Goal: Complete application form

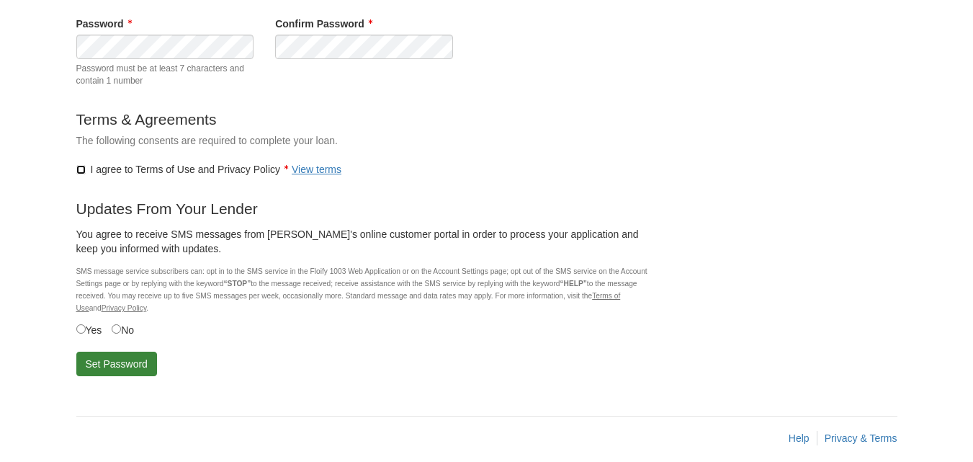
scroll to position [180, 0]
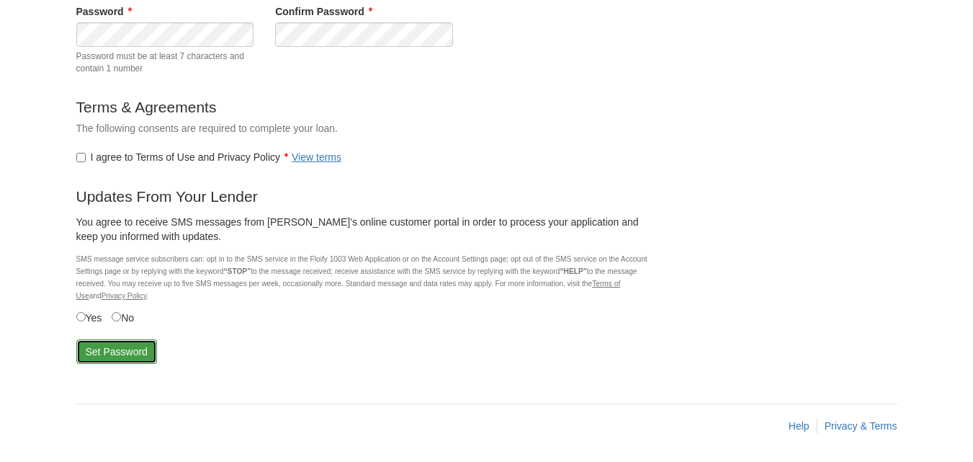
click at [117, 350] on button "Set Password" at bounding box center [116, 351] width 81 height 24
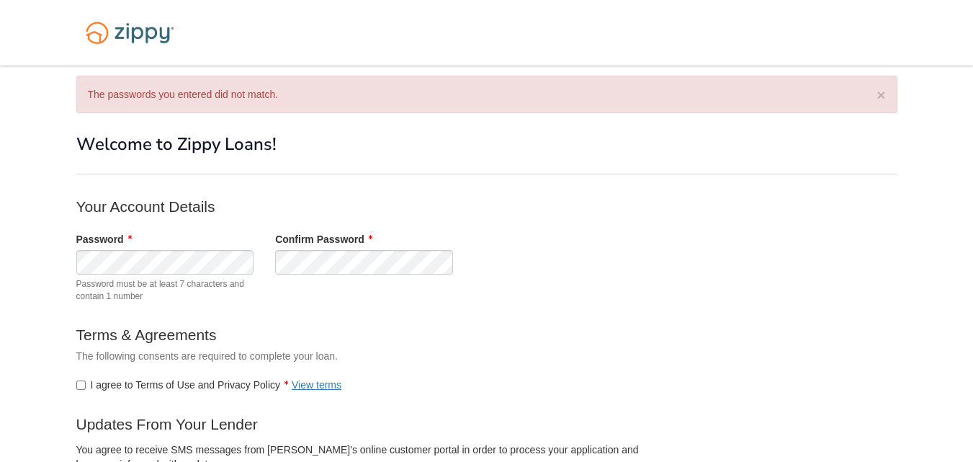
click at [86, 382] on label "I agree to Terms of Use and Privacy Policy View terms" at bounding box center [209, 384] width 266 height 14
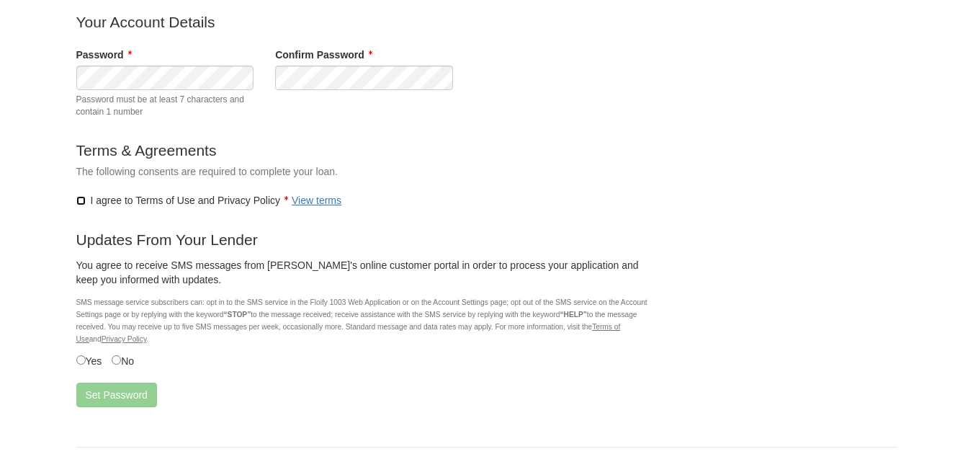
scroll to position [228, 0]
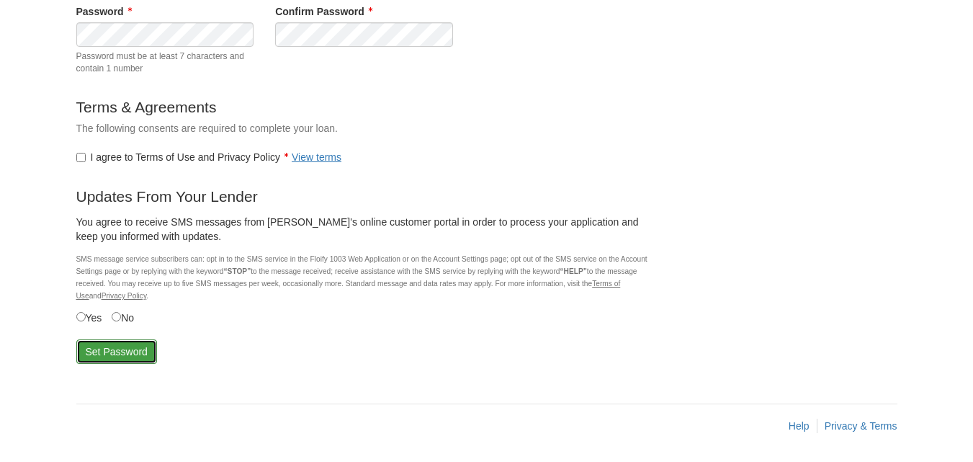
click at [113, 351] on button "Set Password" at bounding box center [116, 351] width 81 height 24
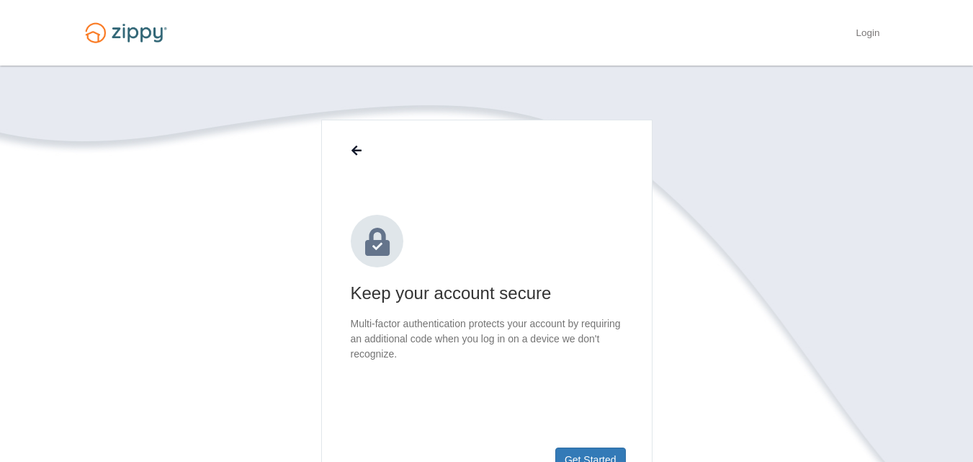
scroll to position [72, 0]
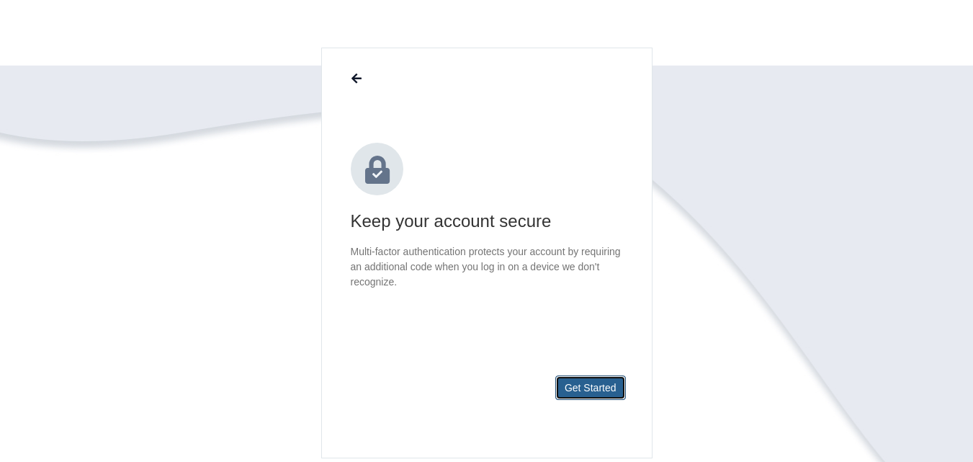
click at [576, 385] on button "Get Started" at bounding box center [590, 387] width 71 height 24
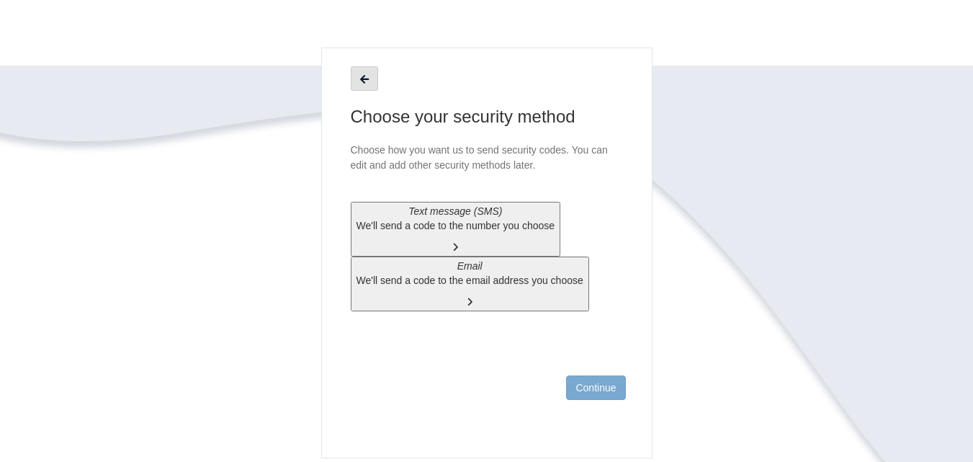
click at [561, 224] on button "Text message (SMS) We'll send a code to the number you choose" at bounding box center [456, 229] width 210 height 55
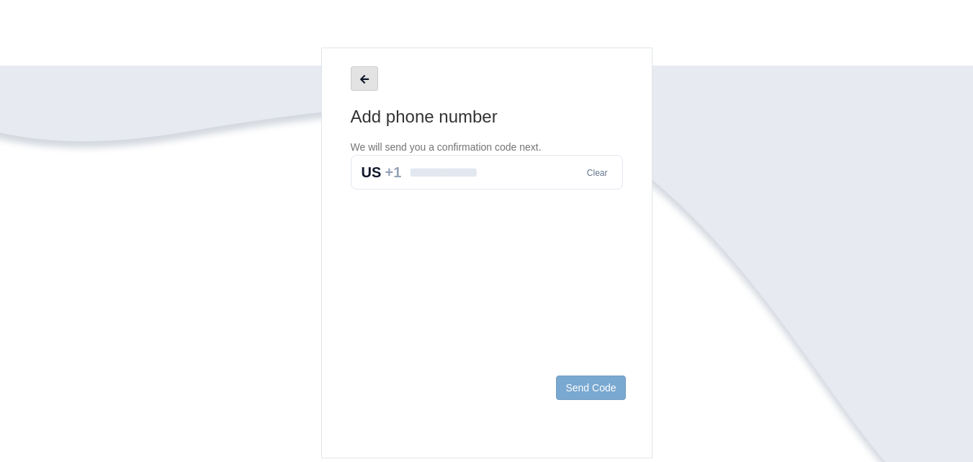
click at [391, 189] on div "Clear" at bounding box center [487, 172] width 272 height 35
click at [413, 189] on input "text" at bounding box center [487, 172] width 272 height 35
type input "**********"
click at [584, 382] on button "Send Code" at bounding box center [590, 387] width 69 height 24
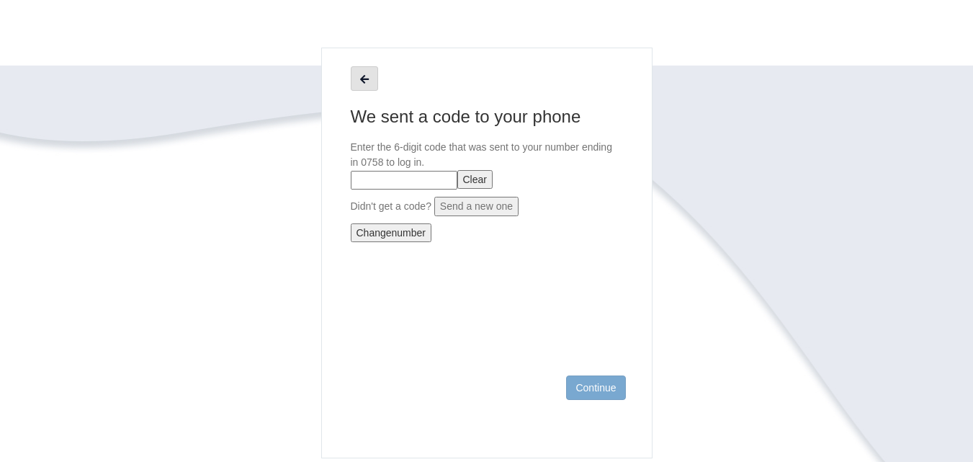
click at [477, 216] on button "Send a new one" at bounding box center [476, 206] width 84 height 19
click at [457, 189] on input "text" at bounding box center [404, 180] width 107 height 19
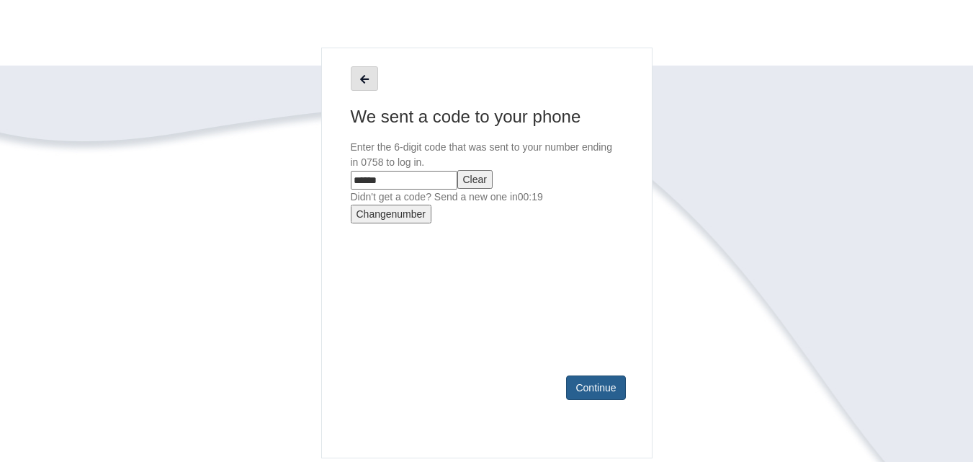
type input "******"
click at [603, 390] on button "Continue" at bounding box center [595, 387] width 59 height 24
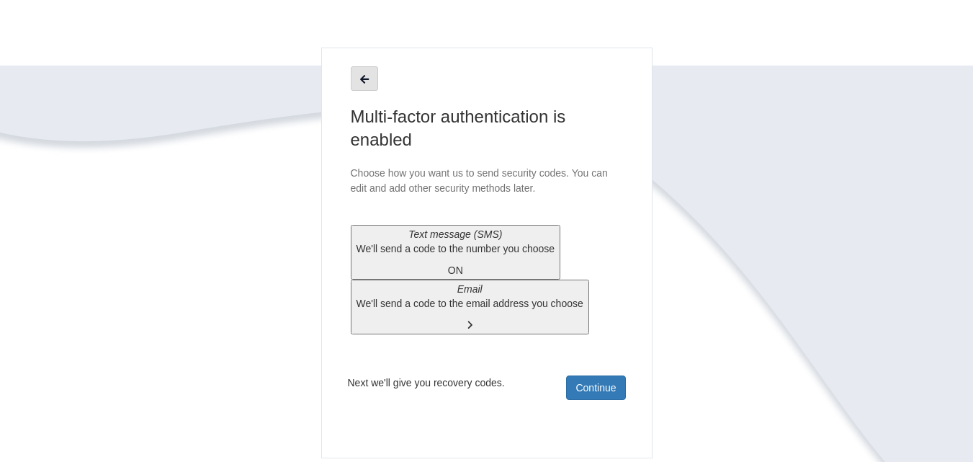
click at [589, 312] on button "Email We'll send a code to the email address you choose" at bounding box center [470, 306] width 238 height 55
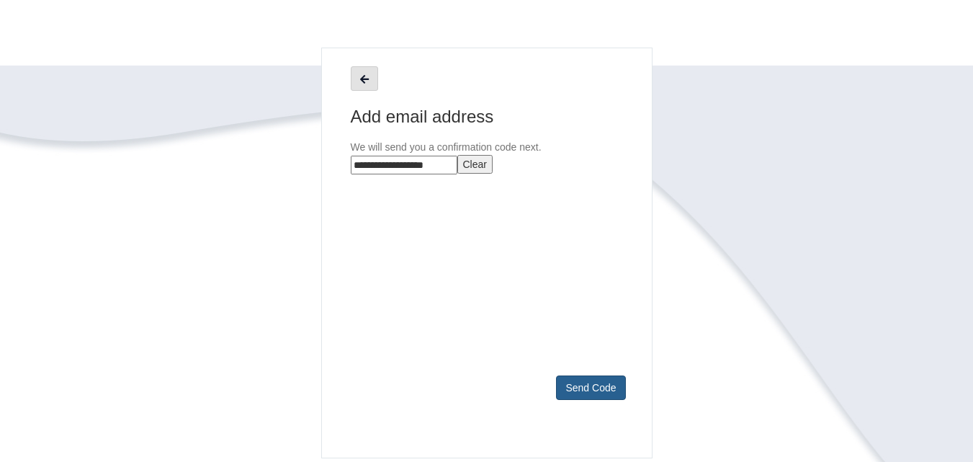
type input "**********"
click at [588, 386] on button "Send Code" at bounding box center [590, 387] width 69 height 24
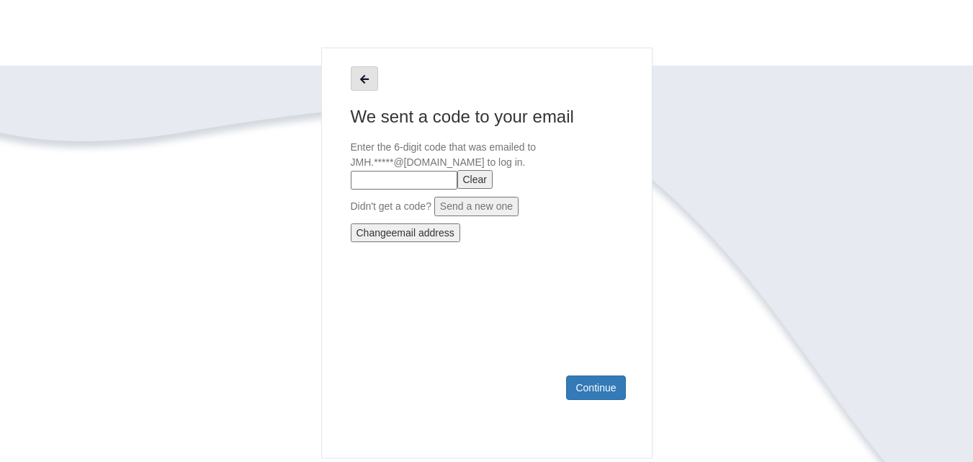
click at [457, 189] on input "text" at bounding box center [404, 180] width 107 height 19
click at [454, 216] on button "Send a new one" at bounding box center [476, 206] width 84 height 19
click at [408, 189] on input "text" at bounding box center [404, 180] width 107 height 19
click at [482, 216] on button "Send a new one" at bounding box center [476, 206] width 84 height 19
click at [457, 189] on input "text" at bounding box center [404, 180] width 107 height 19
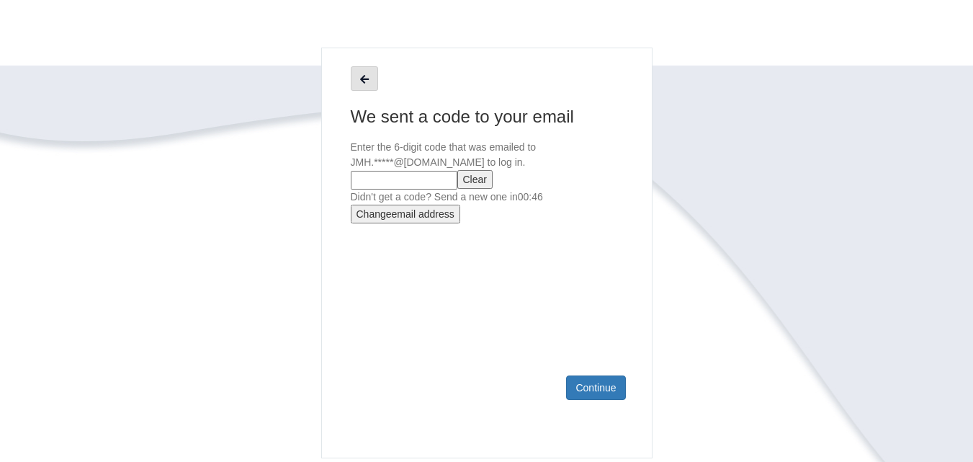
click at [441, 189] on input "text" at bounding box center [404, 180] width 107 height 19
type input "******"
click at [595, 385] on button "Continue" at bounding box center [595, 387] width 59 height 24
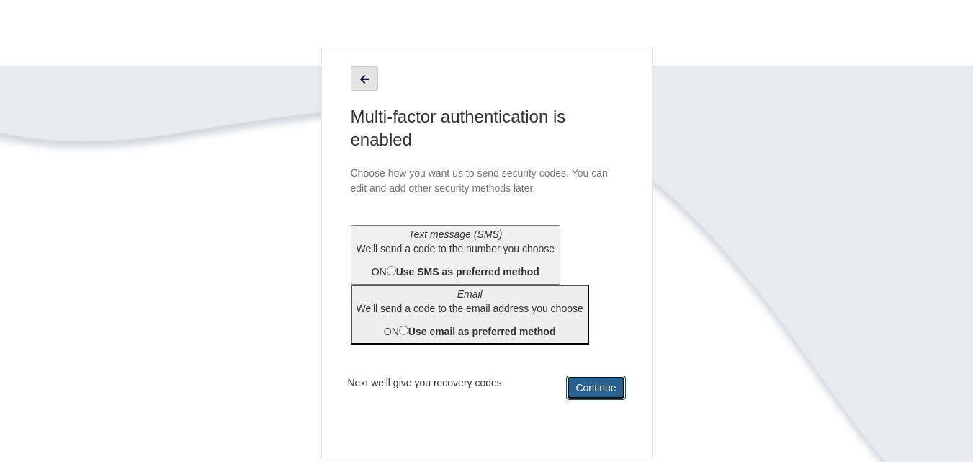
click at [596, 384] on button "Continue" at bounding box center [595, 387] width 59 height 24
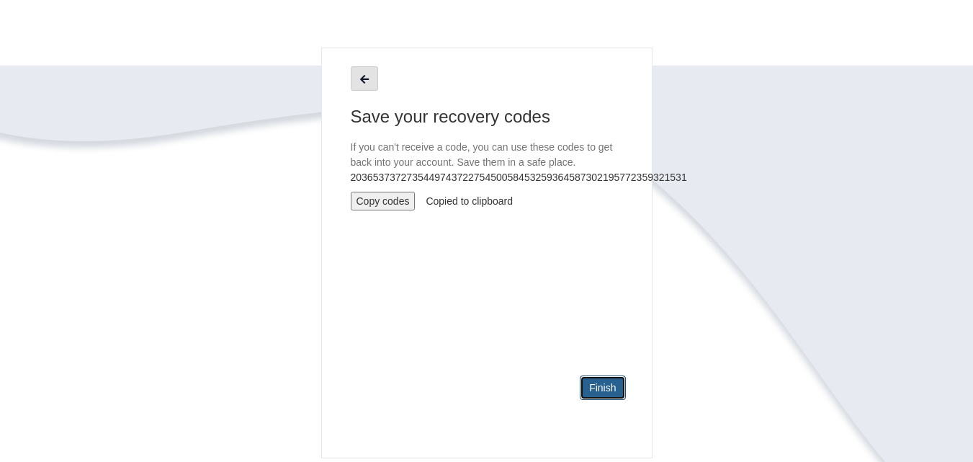
click at [604, 387] on link "Finish" at bounding box center [602, 387] width 45 height 24
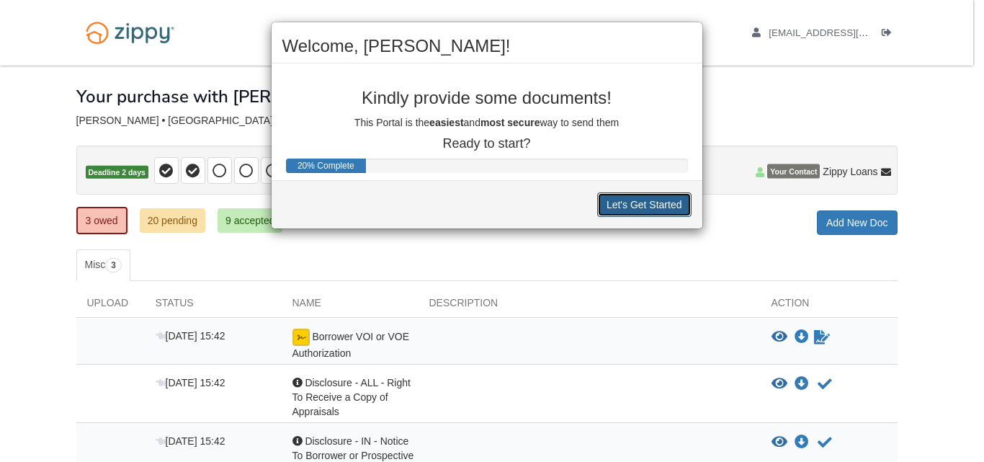
click at [644, 200] on button "Let's Get Started" at bounding box center [644, 204] width 94 height 24
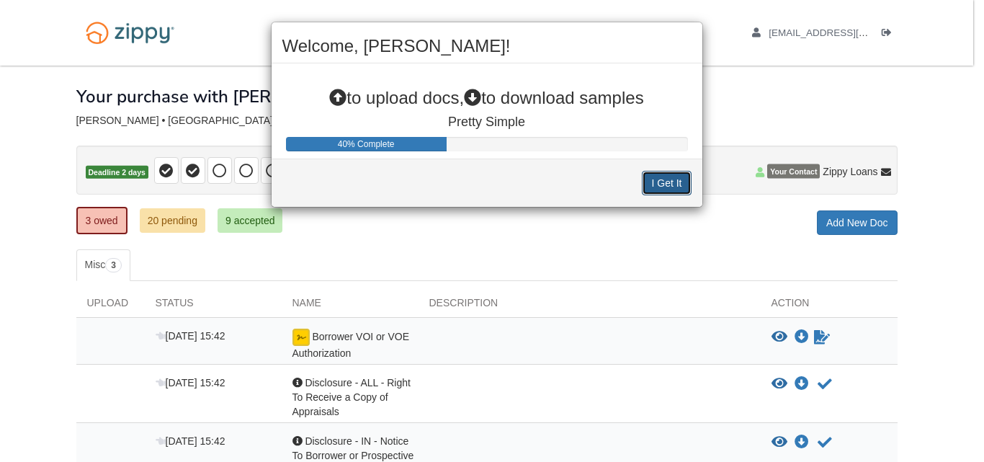
click at [658, 183] on button "I Get It" at bounding box center [666, 183] width 49 height 24
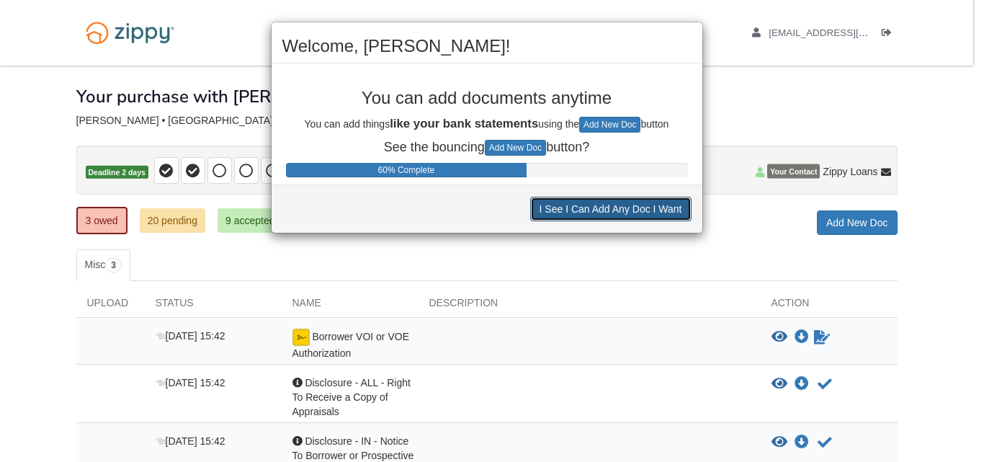
click at [642, 206] on button "I See I Can Add Any Doc I Want" at bounding box center [610, 209] width 161 height 24
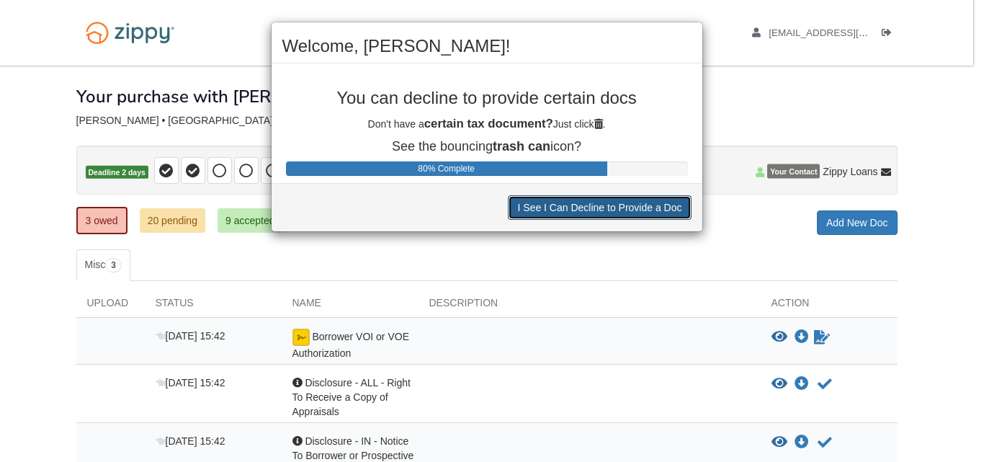
click at [642, 206] on button "I See I Can Decline to Provide a Doc" at bounding box center [599, 207] width 183 height 24
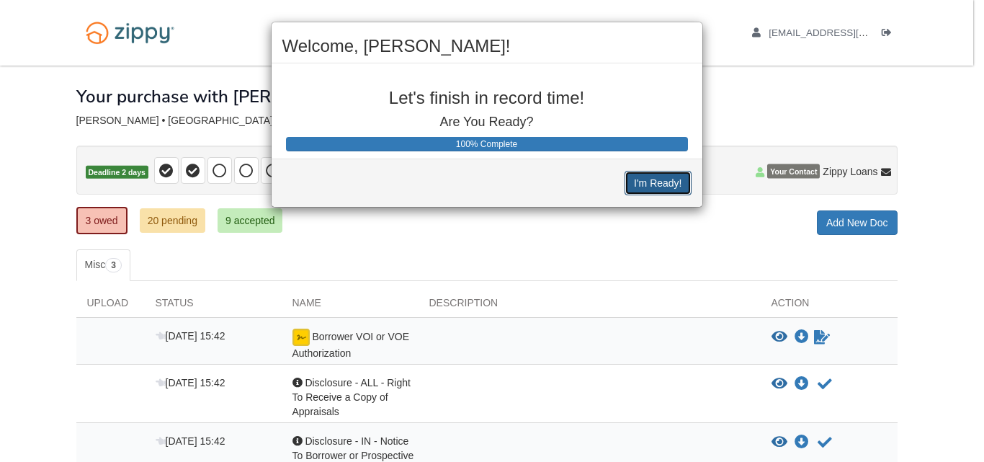
click at [658, 184] on button "I'm Ready!" at bounding box center [657, 183] width 66 height 24
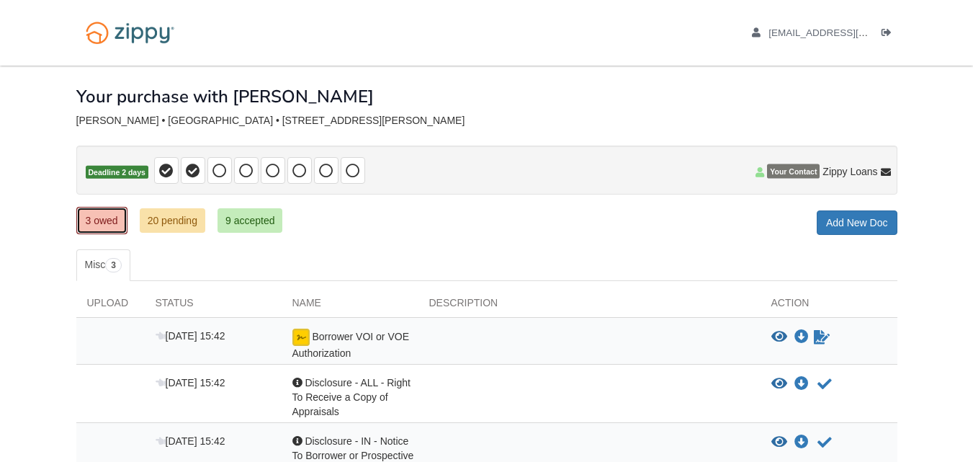
click at [98, 220] on link "3 owed" at bounding box center [101, 220] width 51 height 27
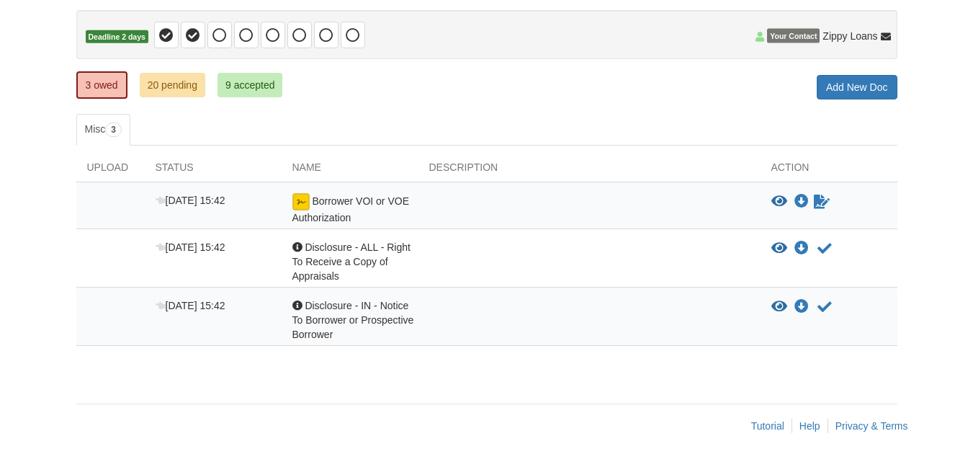
scroll to position [135, 0]
click at [660, 203] on div at bounding box center [589, 209] width 342 height 32
click at [816, 201] on icon "Sign Form" at bounding box center [822, 201] width 16 height 14
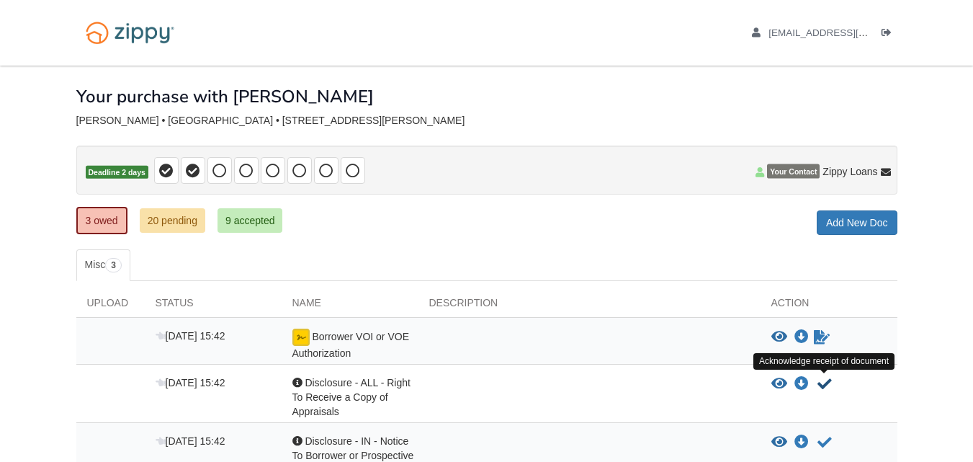
click at [824, 377] on icon "Acknowledge receipt of document" at bounding box center [824, 384] width 14 height 14
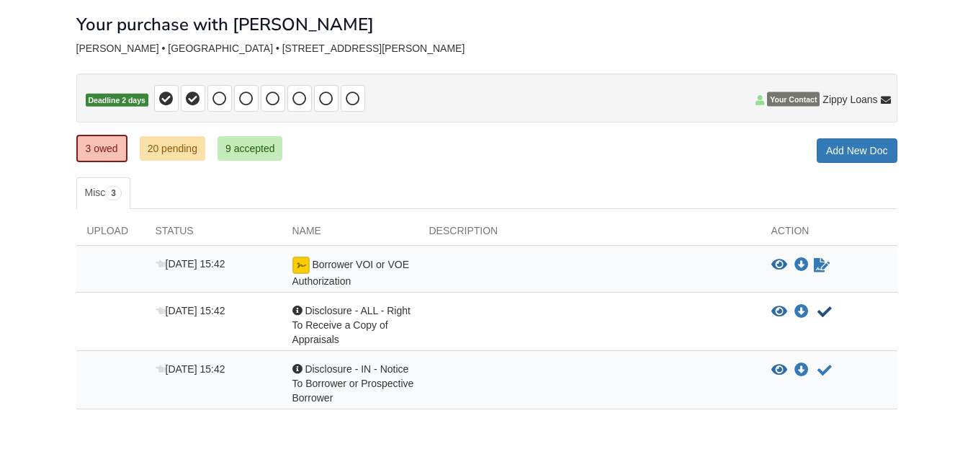
scroll to position [72, 0]
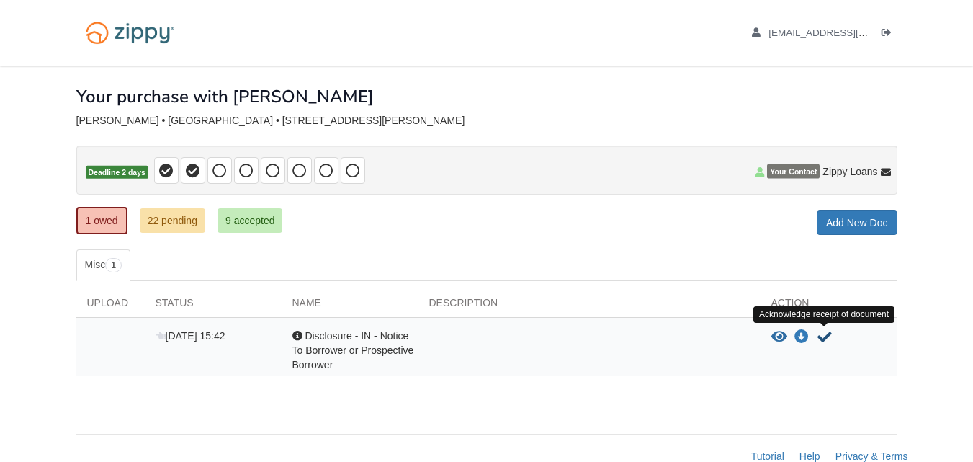
click at [821, 338] on icon "Acknowledge receipt of document" at bounding box center [824, 337] width 14 height 14
